Goal: Information Seeking & Learning: Learn about a topic

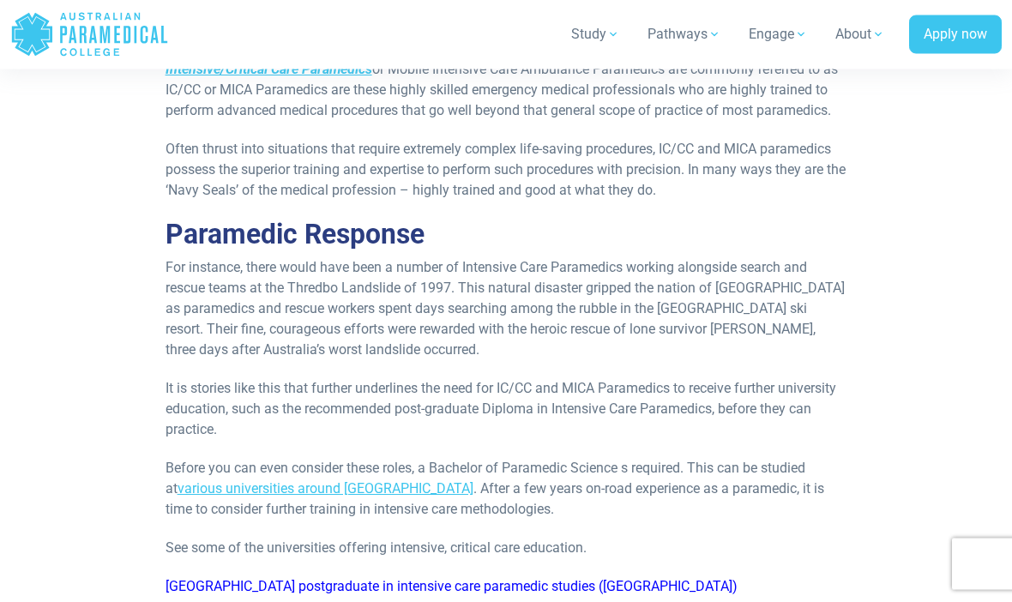
scroll to position [396, 0]
click at [776, 201] on p "Often thrust into situations that require extremely complex life-saving procedu…" at bounding box center [507, 170] width 682 height 62
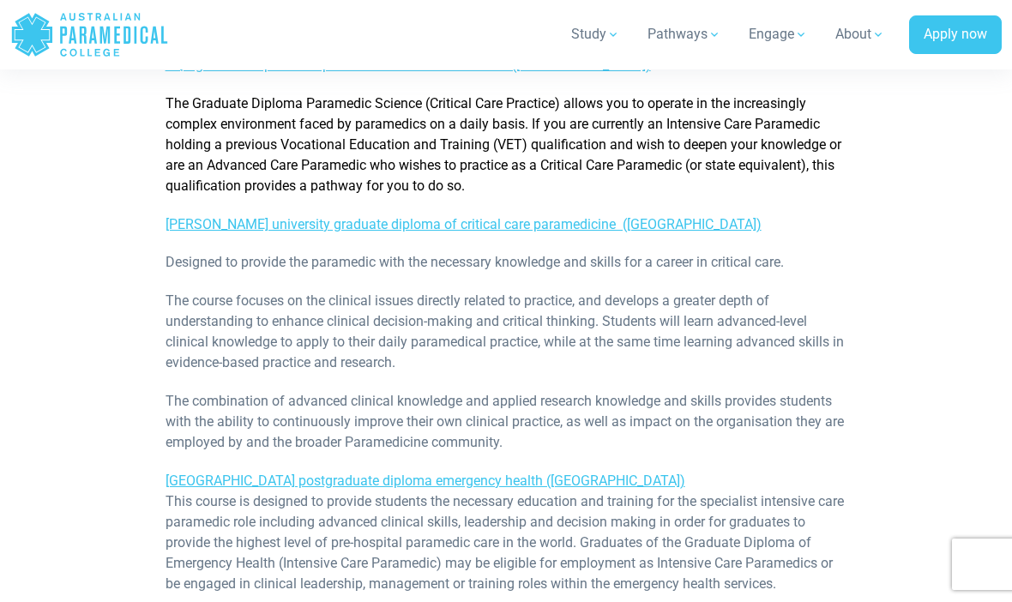
scroll to position [1148, 0]
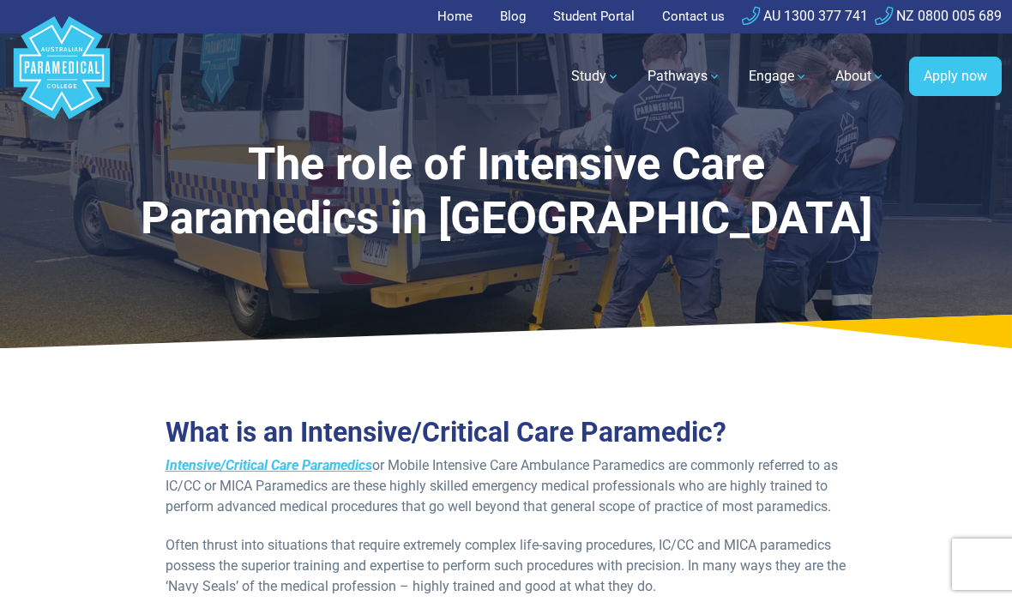
click at [461, 15] on link "Home" at bounding box center [459, 16] width 45 height 33
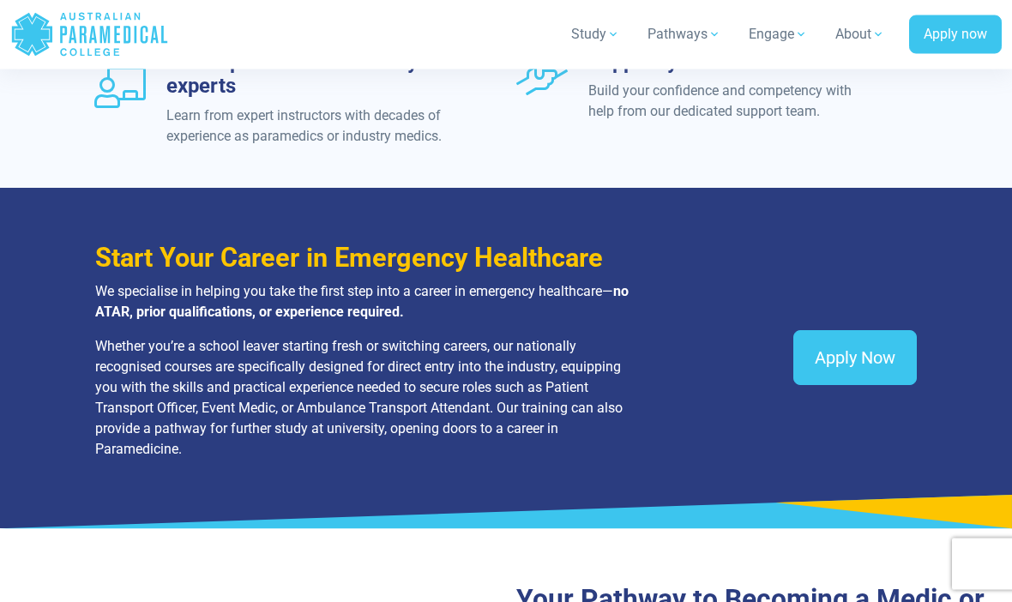
scroll to position [2290, 0]
click at [867, 352] on link "Apply Now" at bounding box center [855, 357] width 124 height 55
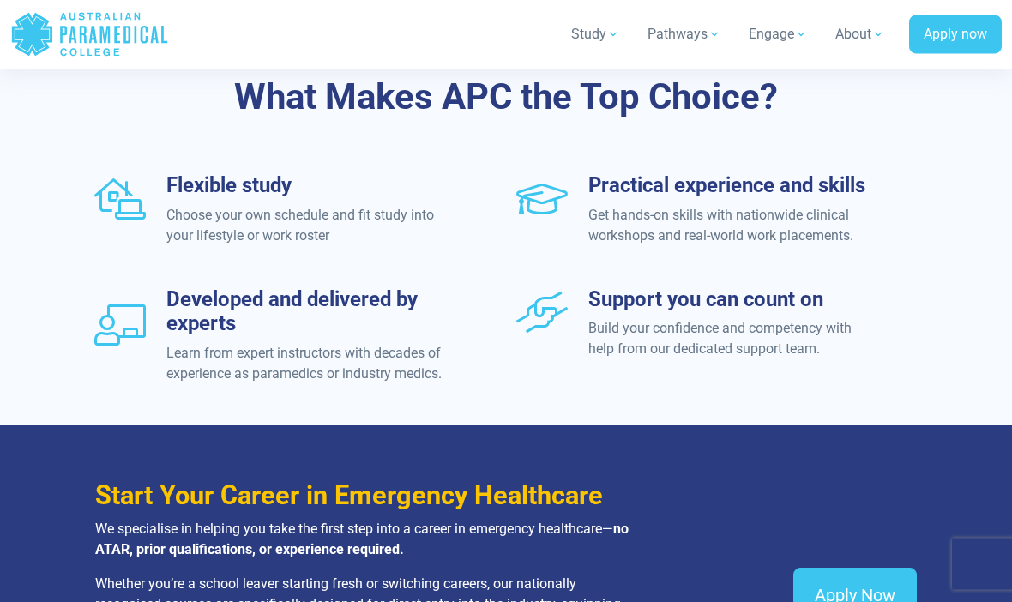
scroll to position [2052, 0]
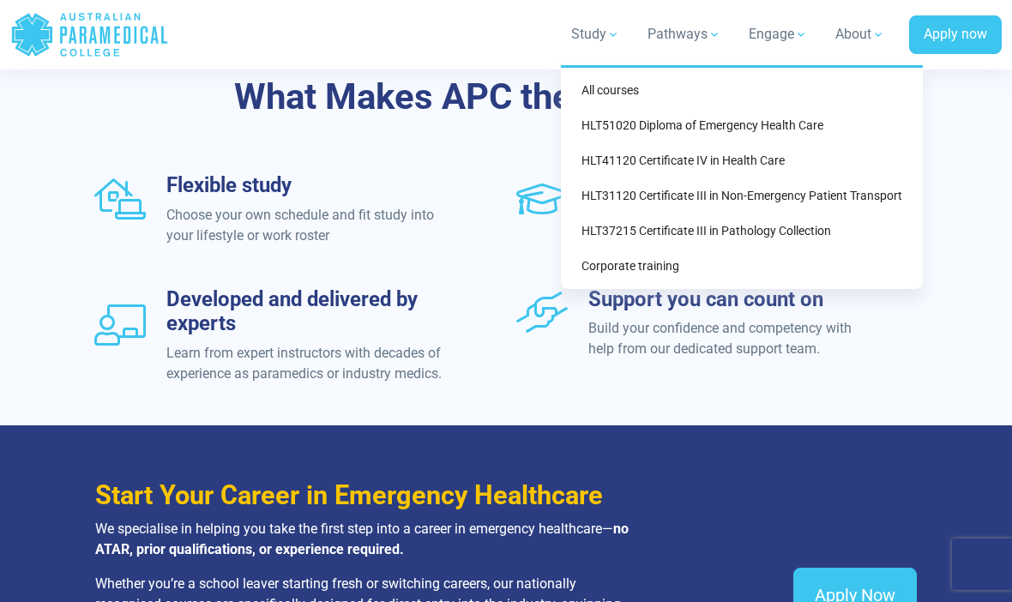
click at [621, 37] on link "Study" at bounding box center [595, 34] width 69 height 48
click at [630, 21] on link "Study" at bounding box center [595, 34] width 69 height 48
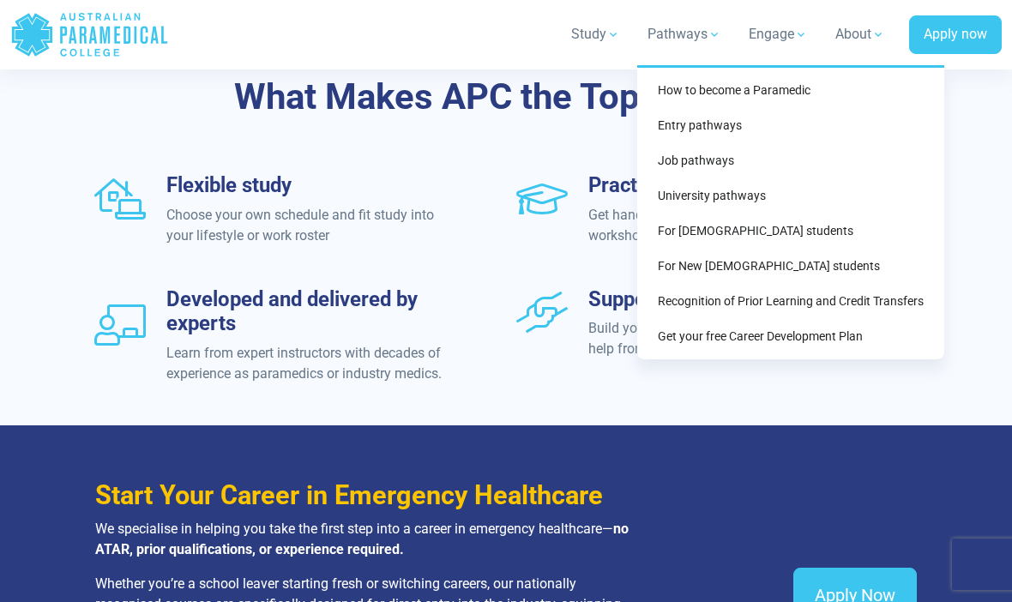
click at [768, 86] on link "How to become a Paramedic" at bounding box center [790, 91] width 293 height 32
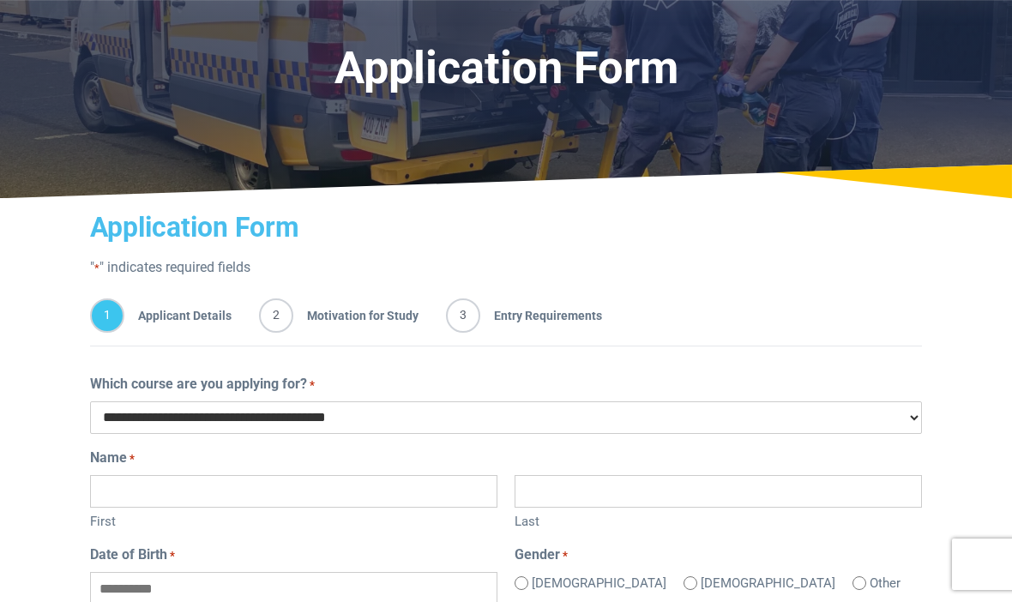
scroll to position [150, 0]
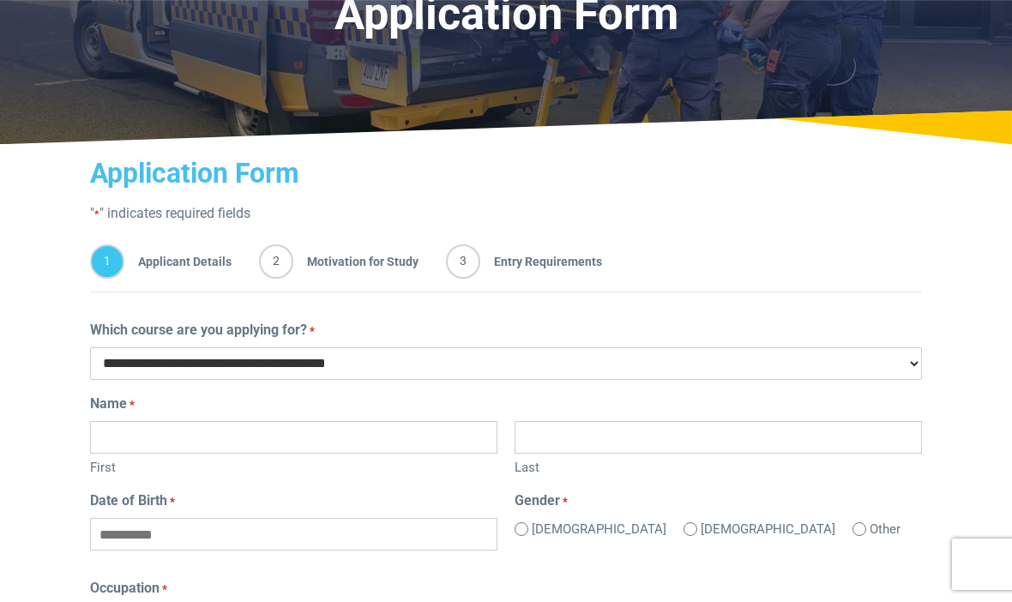
click at [423, 357] on select "**********" at bounding box center [506, 363] width 832 height 33
click at [309, 454] on label "First" at bounding box center [293, 466] width 407 height 24
click at [309, 453] on input "First" at bounding box center [293, 437] width 407 height 33
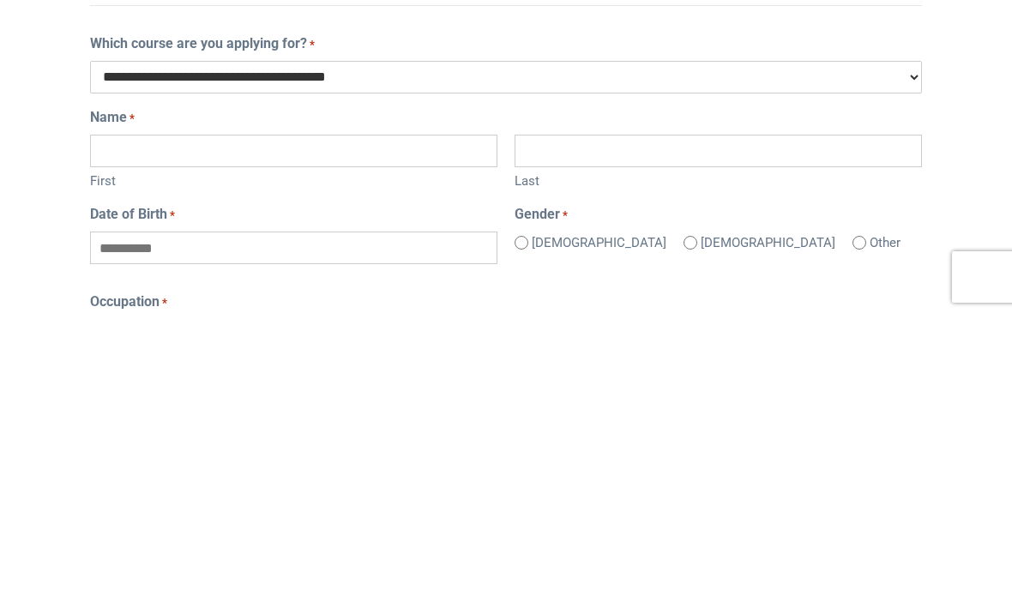
click at [417, 455] on label "First" at bounding box center [293, 467] width 407 height 24
click at [417, 422] on input "First" at bounding box center [293, 438] width 407 height 33
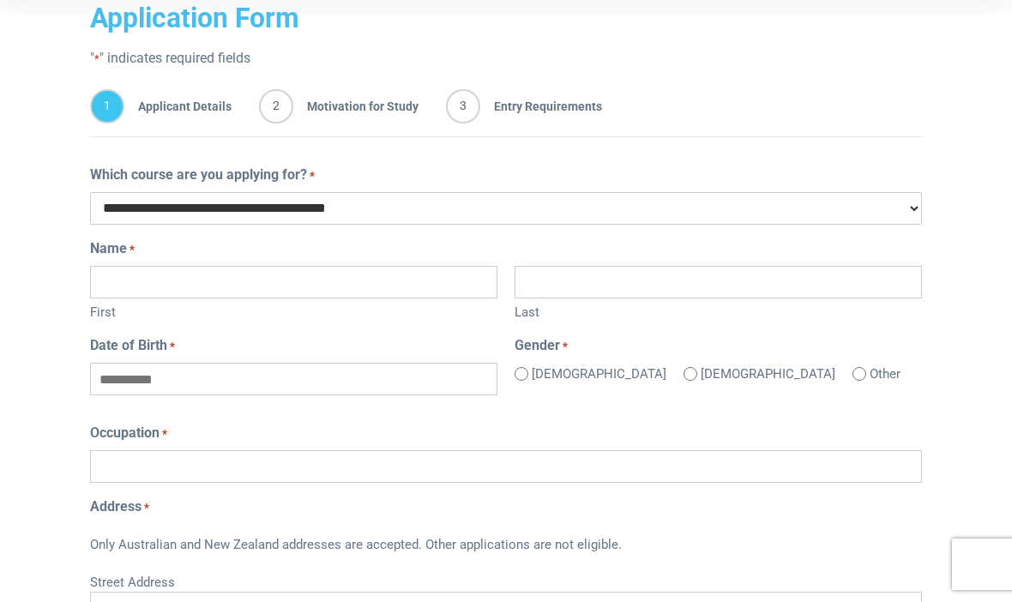
scroll to position [0, 0]
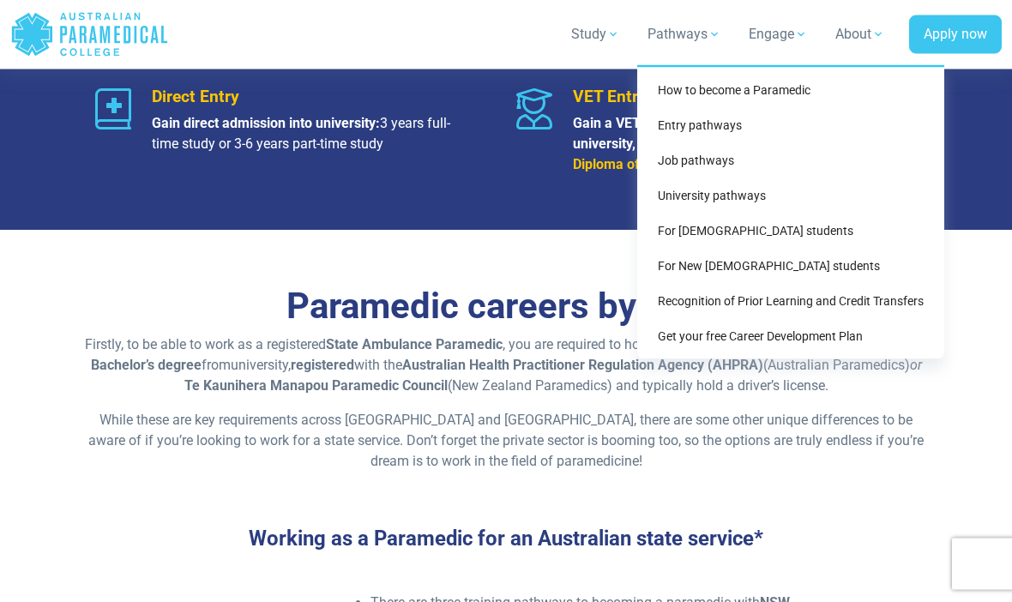
scroll to position [2256, 0]
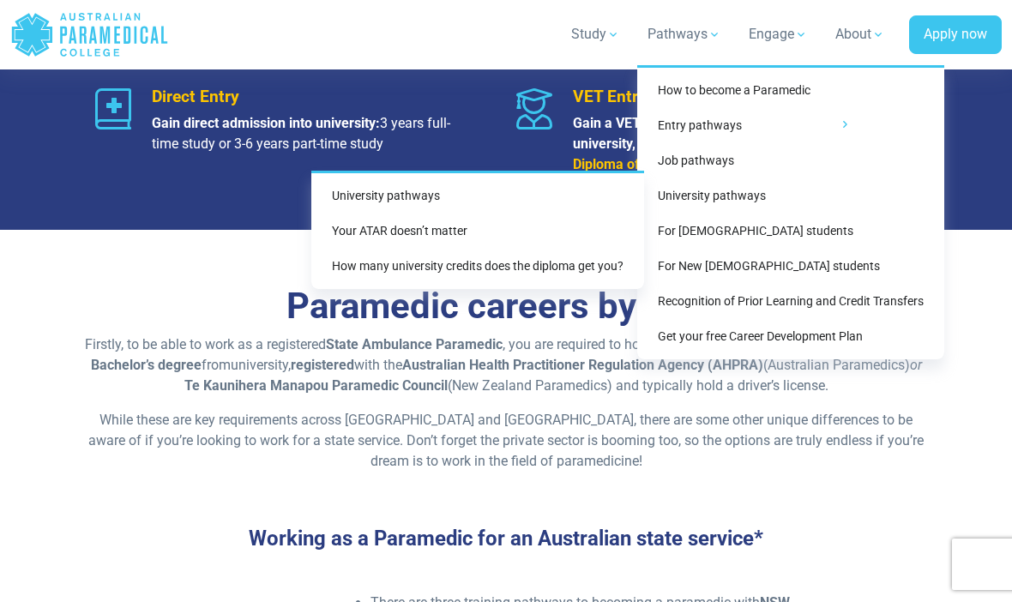
click at [623, 224] on link "Your ATAR doesn’t matter" at bounding box center [477, 231] width 319 height 32
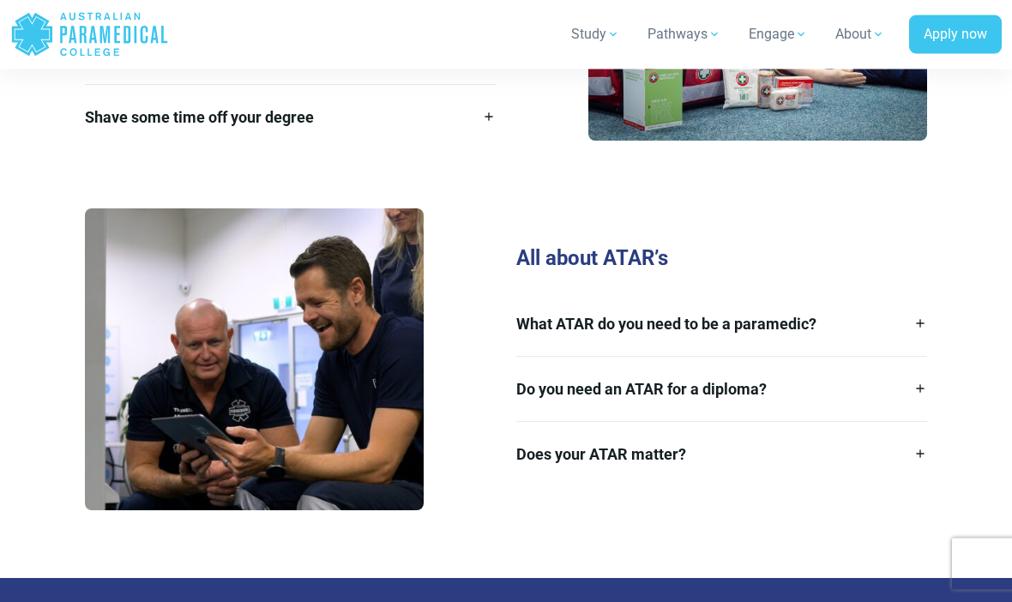
scroll to position [2519, 0]
click at [864, 329] on link "What ATAR do you need to be a paramedic?" at bounding box center [721, 324] width 411 height 64
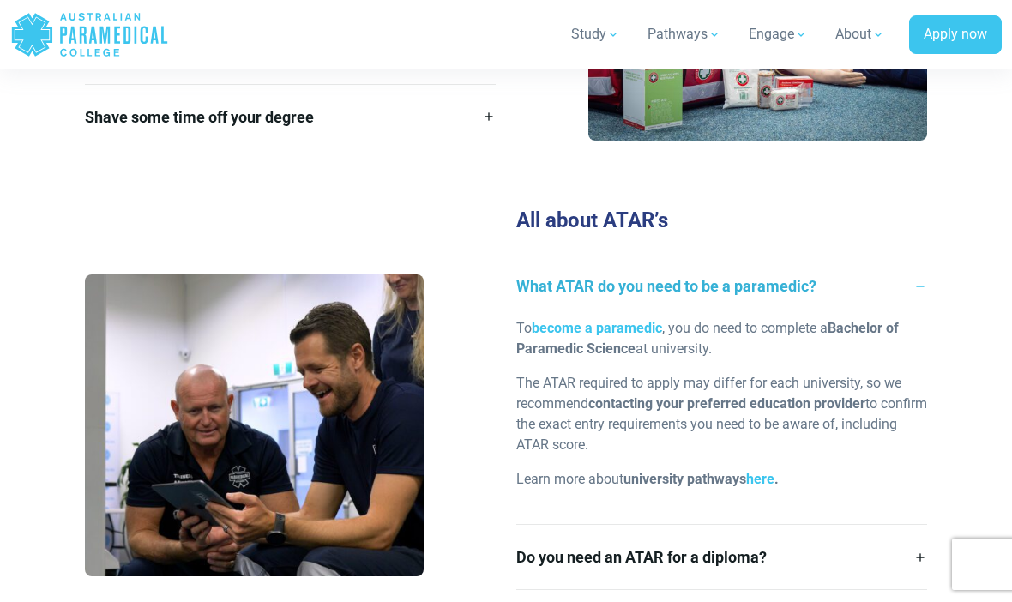
click at [871, 282] on link "What ATAR do you need to be a paramedic?" at bounding box center [721, 286] width 411 height 64
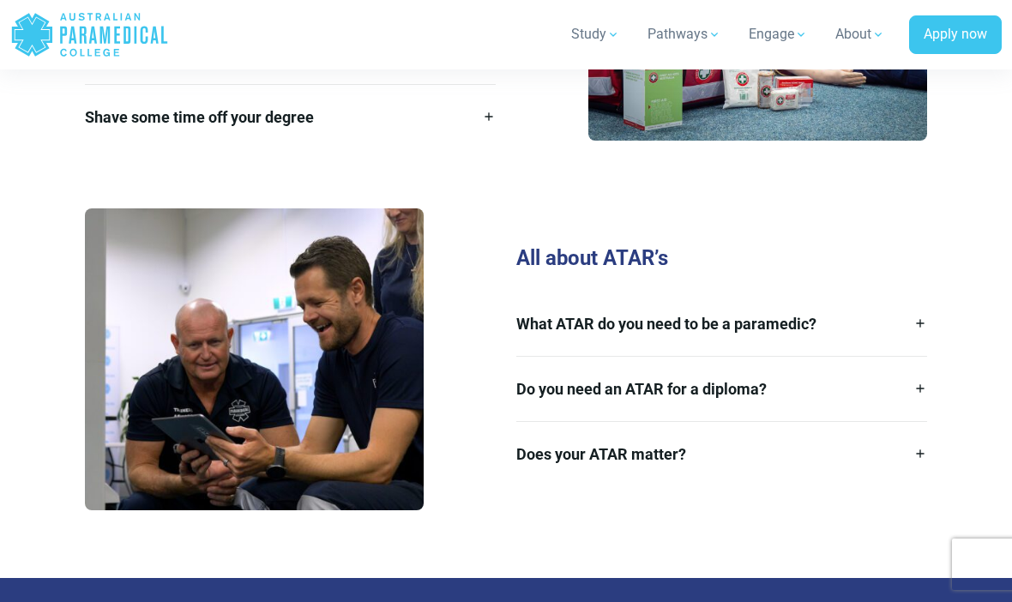
click at [836, 369] on link "Do you need an ATAR for a diploma?" at bounding box center [721, 389] width 411 height 64
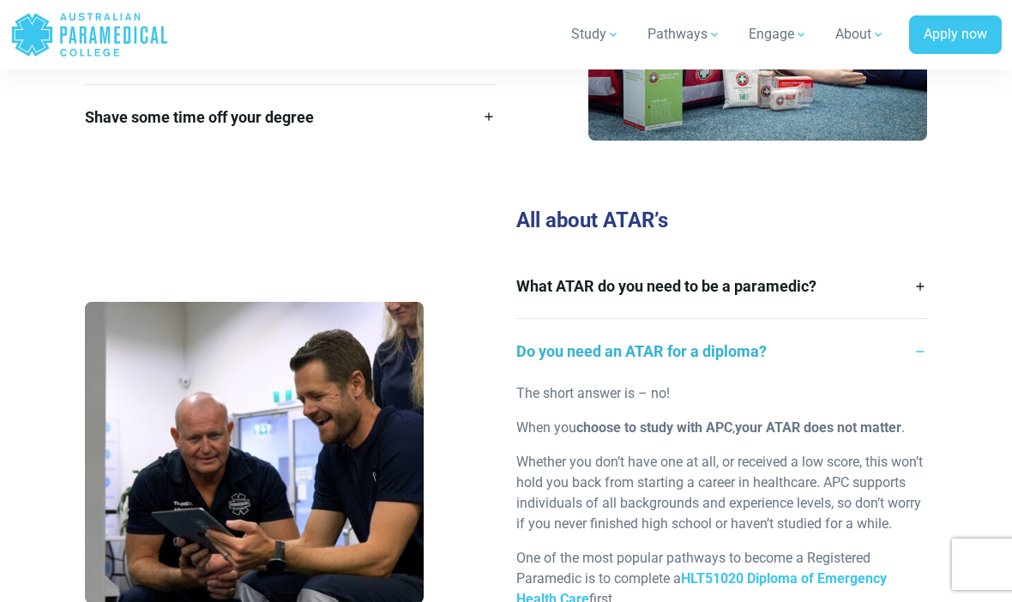
click at [837, 334] on link "Do you need an ATAR for a diploma?" at bounding box center [721, 351] width 411 height 64
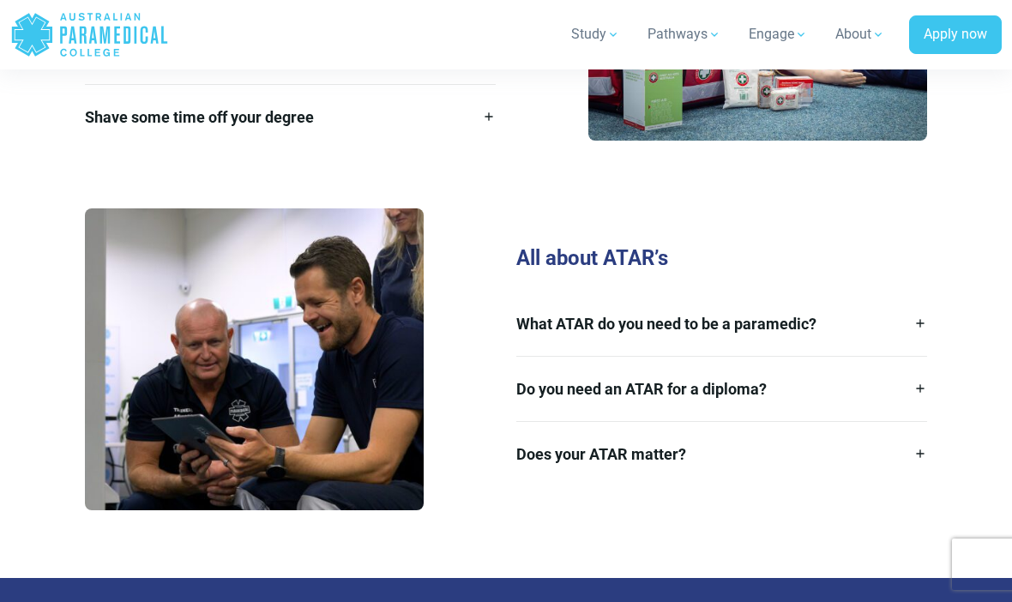
click at [828, 423] on link "Does your ATAR matter?" at bounding box center [721, 454] width 411 height 64
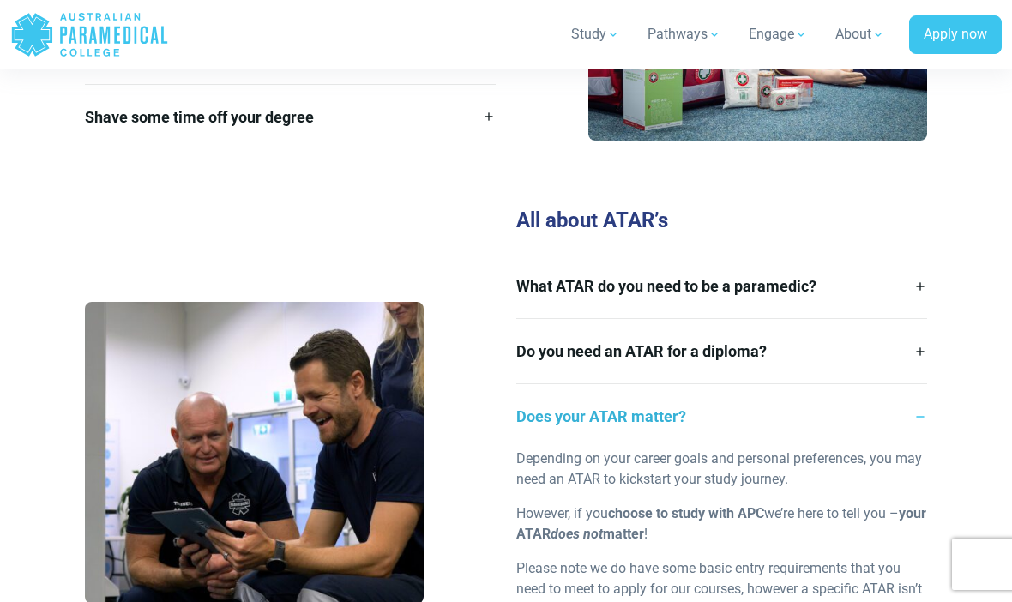
click at [816, 405] on link "Does your ATAR matter?" at bounding box center [721, 416] width 411 height 64
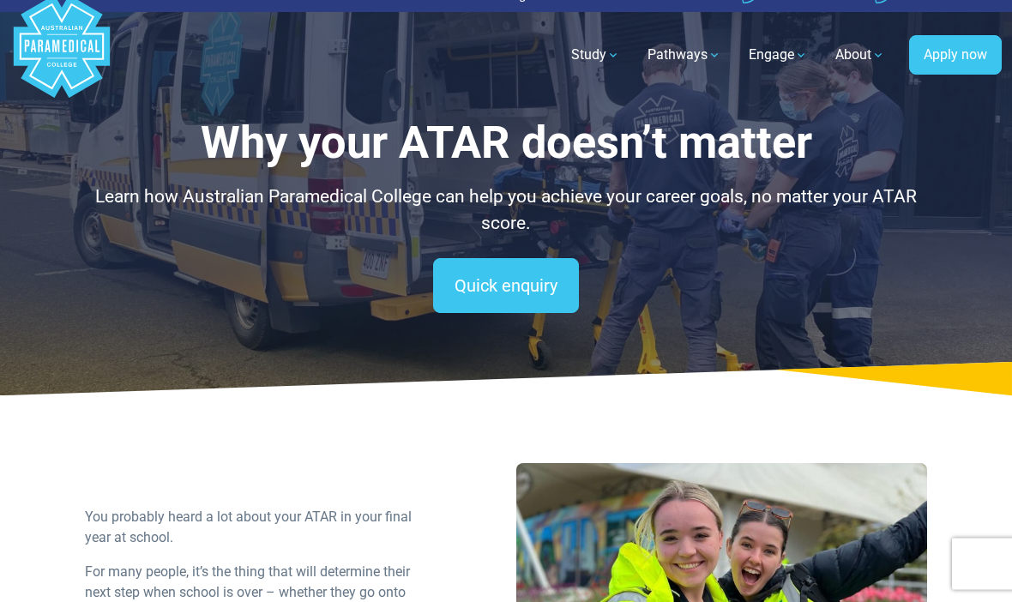
scroll to position [0, 0]
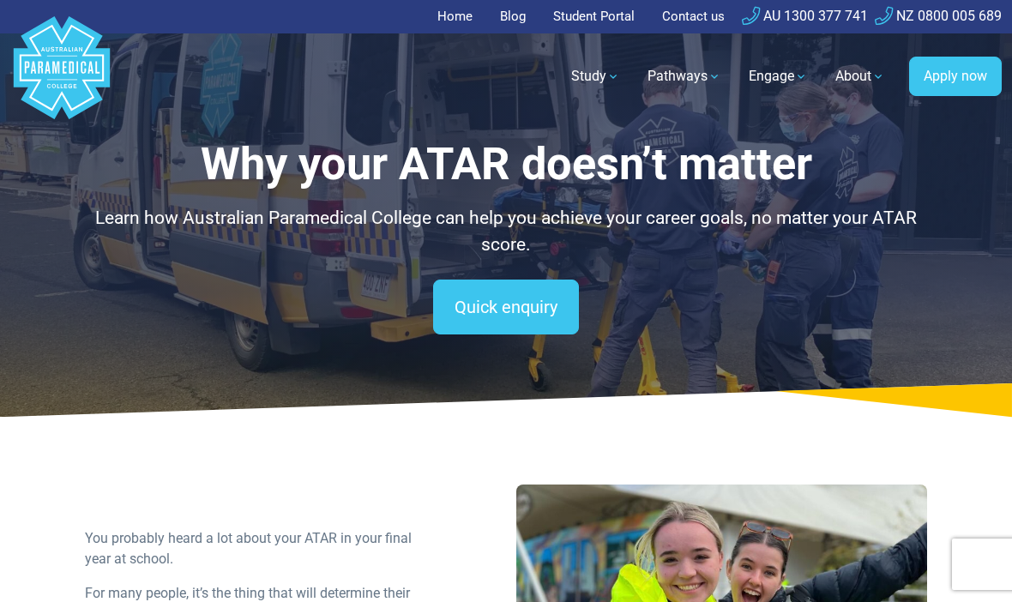
click at [576, 288] on link "Quick enquiry" at bounding box center [506, 307] width 146 height 55
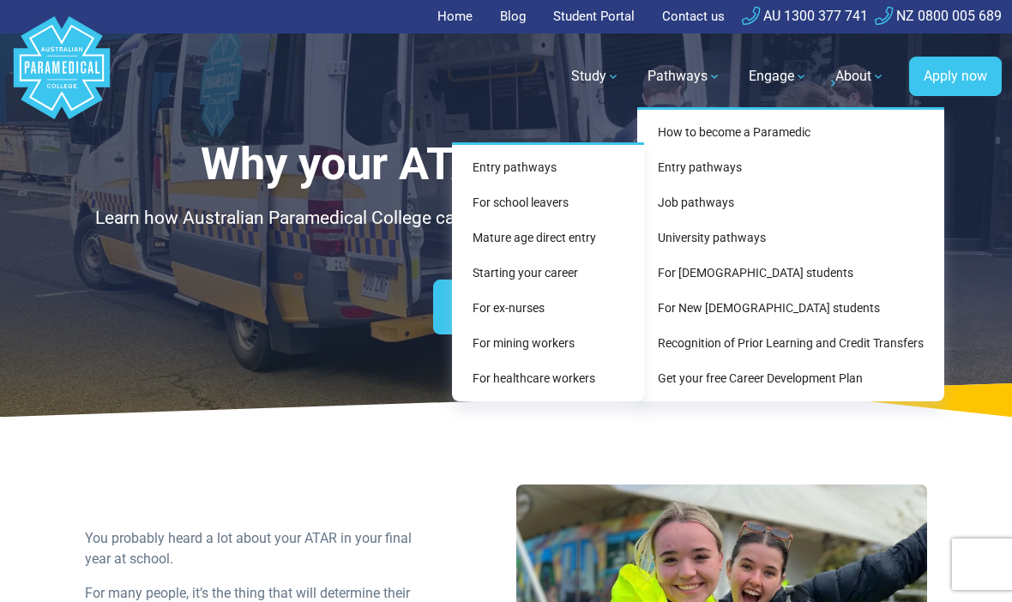
click at [614, 208] on link "For school leavers" at bounding box center [548, 203] width 178 height 32
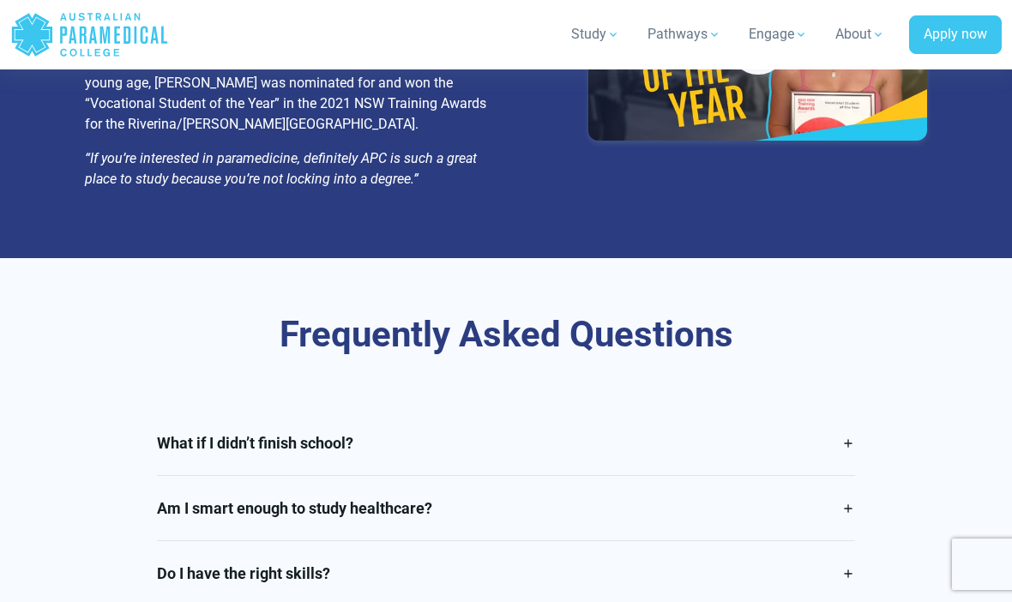
scroll to position [3812, 0]
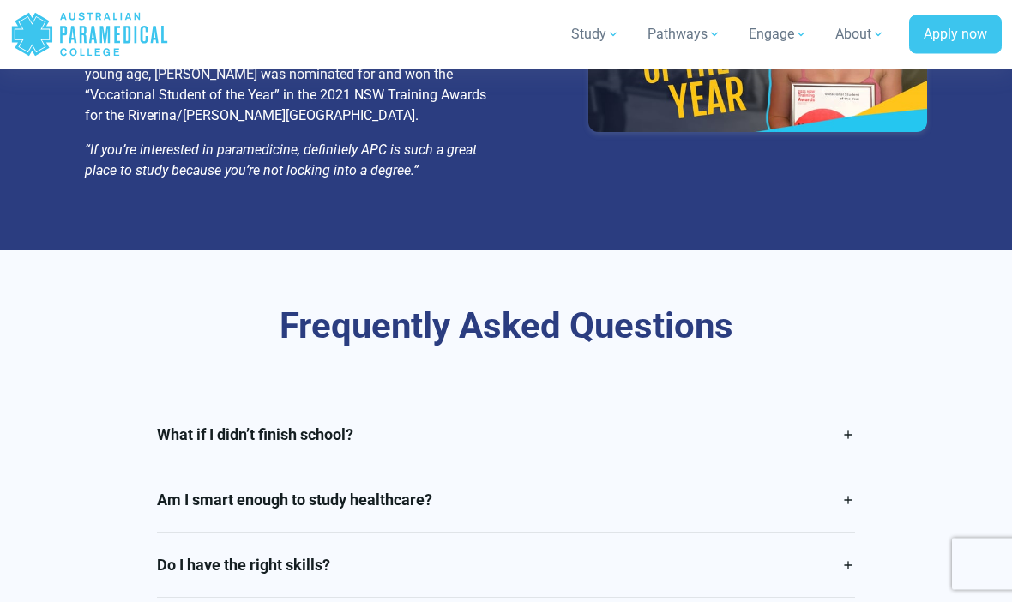
click at [721, 468] on link "Am I smart enough to study healthcare?" at bounding box center [506, 500] width 699 height 64
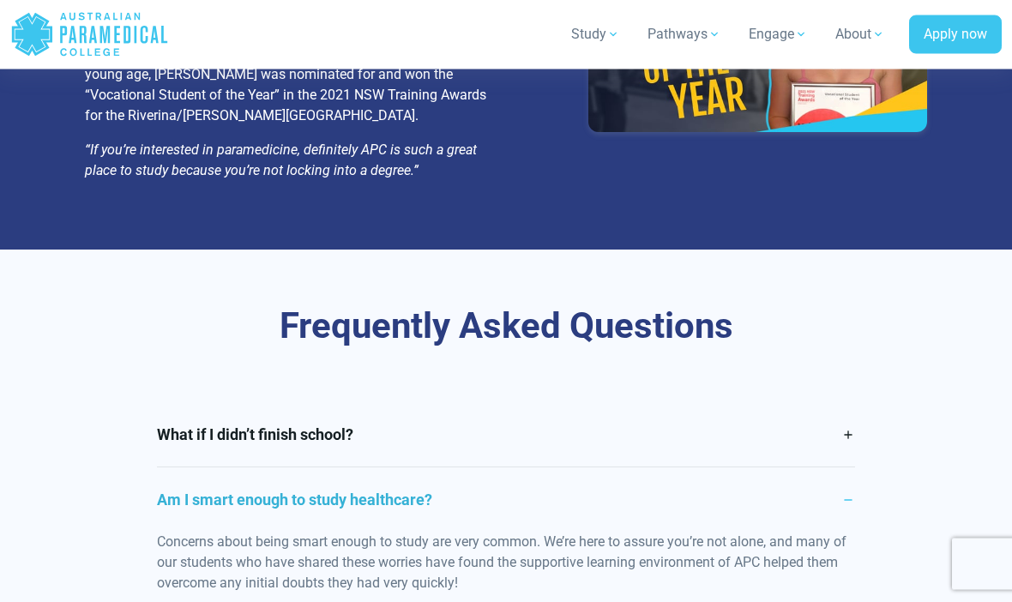
scroll to position [3813, 0]
click at [745, 402] on link "What if I didn’t finish school?" at bounding box center [506, 434] width 699 height 64
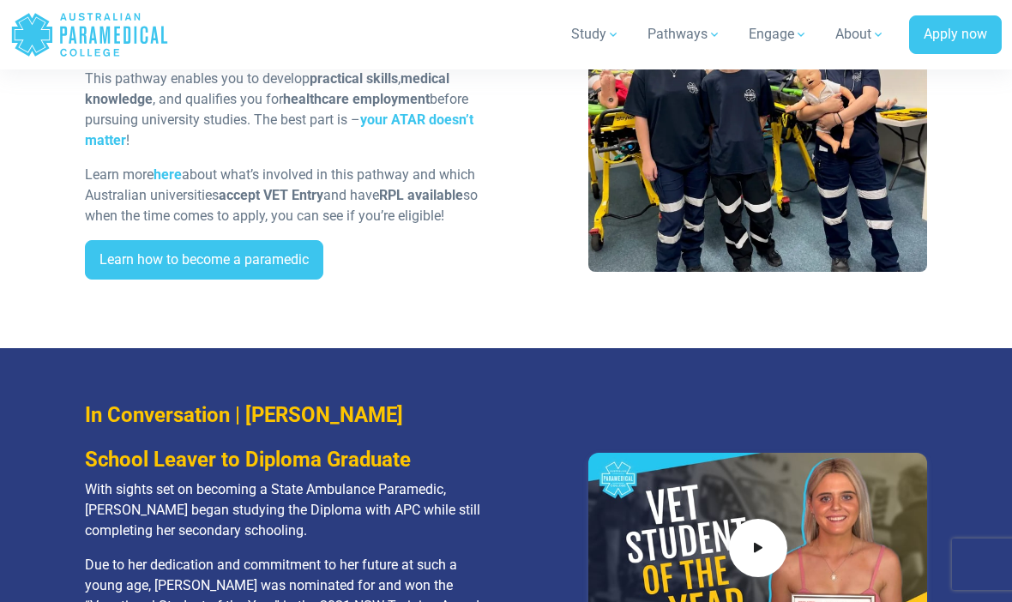
scroll to position [3301, 0]
